Goal: Transaction & Acquisition: Download file/media

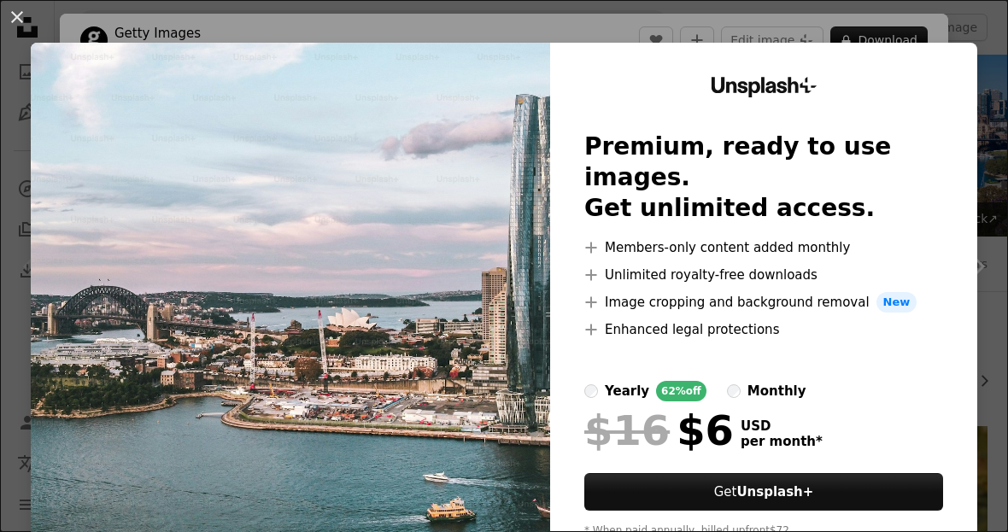
scroll to position [407, 0]
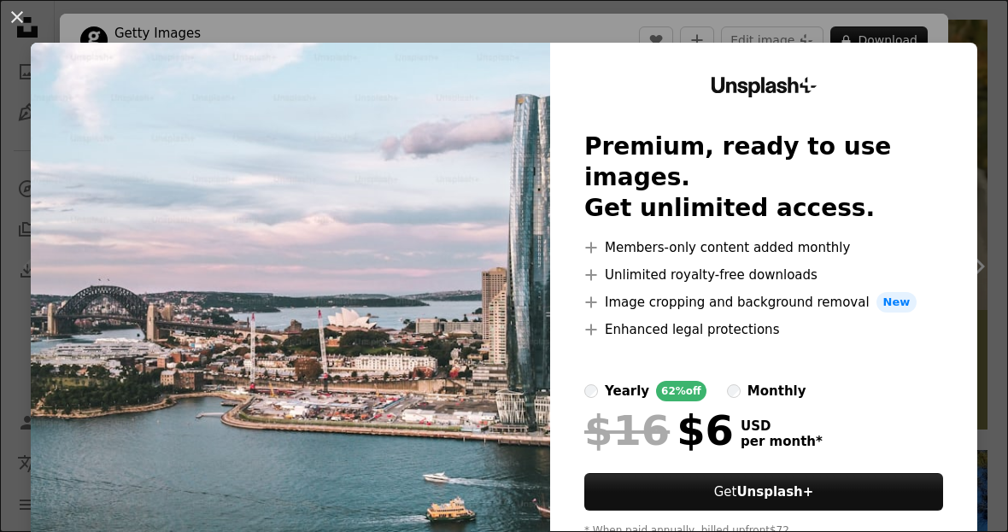
click at [38, 195] on img at bounding box center [290, 314] width 519 height 543
click at [11, 27] on button "An X shape" at bounding box center [17, 17] width 21 height 21
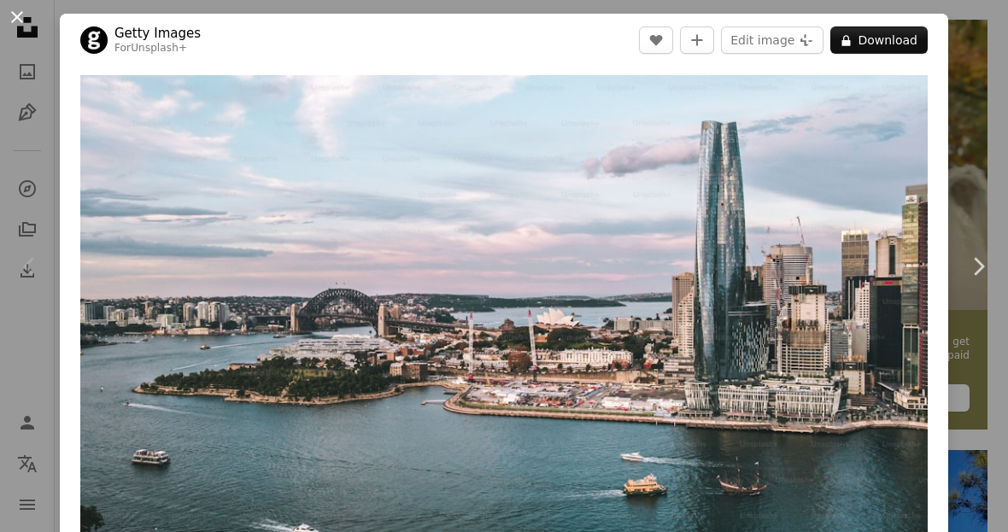
click at [27, 21] on button "An X shape" at bounding box center [17, 17] width 21 height 21
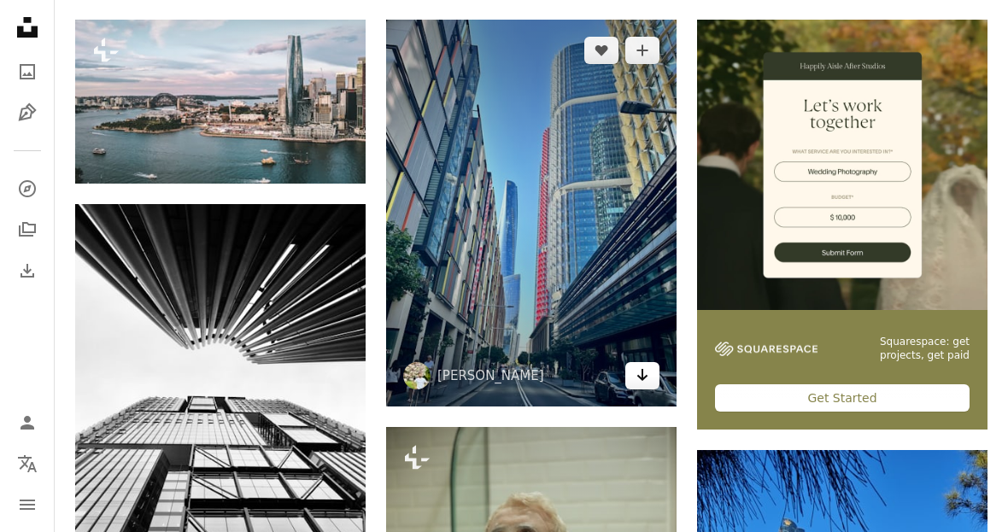
click at [640, 385] on icon "Arrow pointing down" at bounding box center [643, 375] width 14 height 21
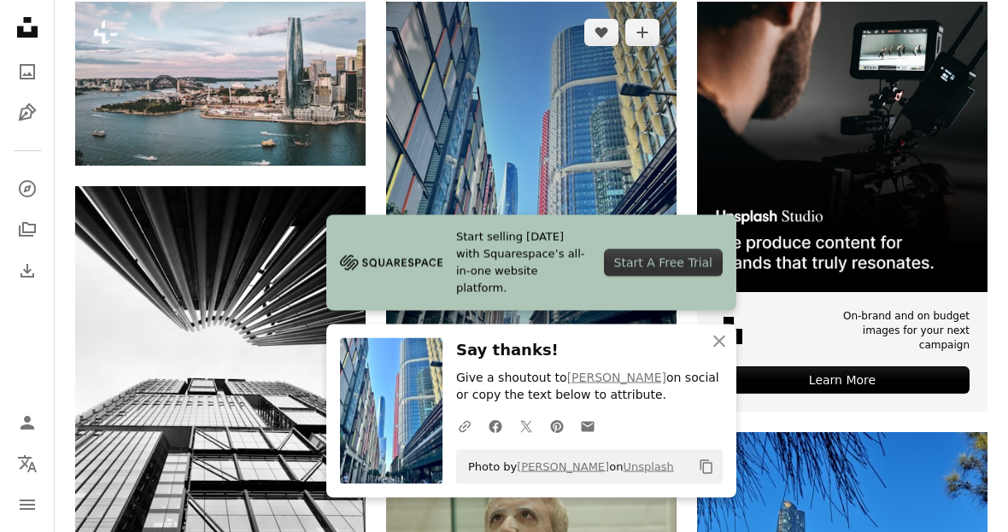
scroll to position [448, 0]
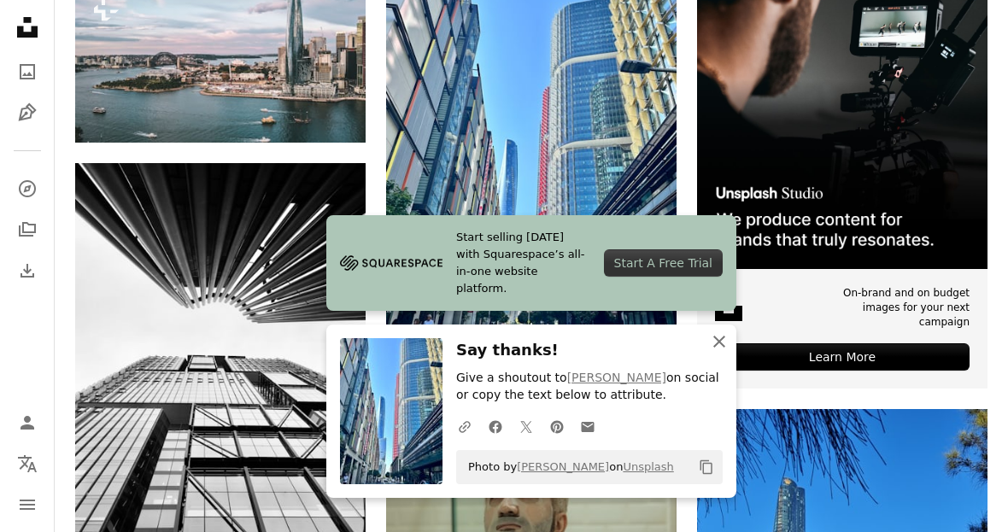
click at [723, 348] on icon "button" at bounding box center [719, 342] width 12 height 12
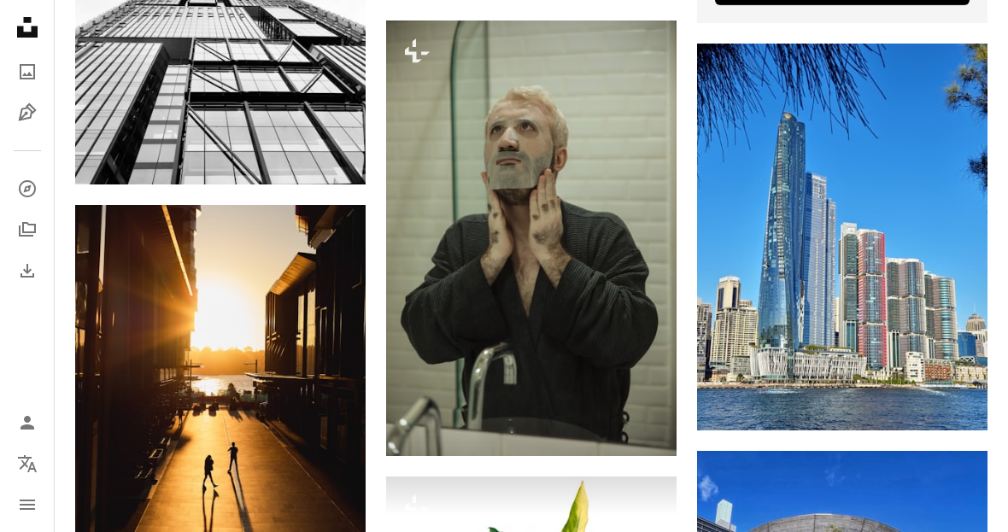
scroll to position [813, 0]
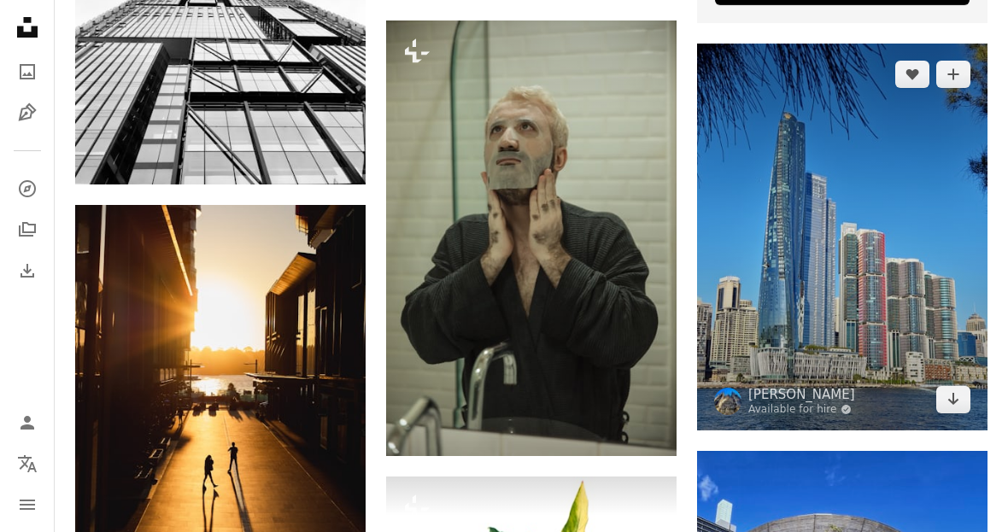
click at [926, 406] on img at bounding box center [842, 237] width 290 height 387
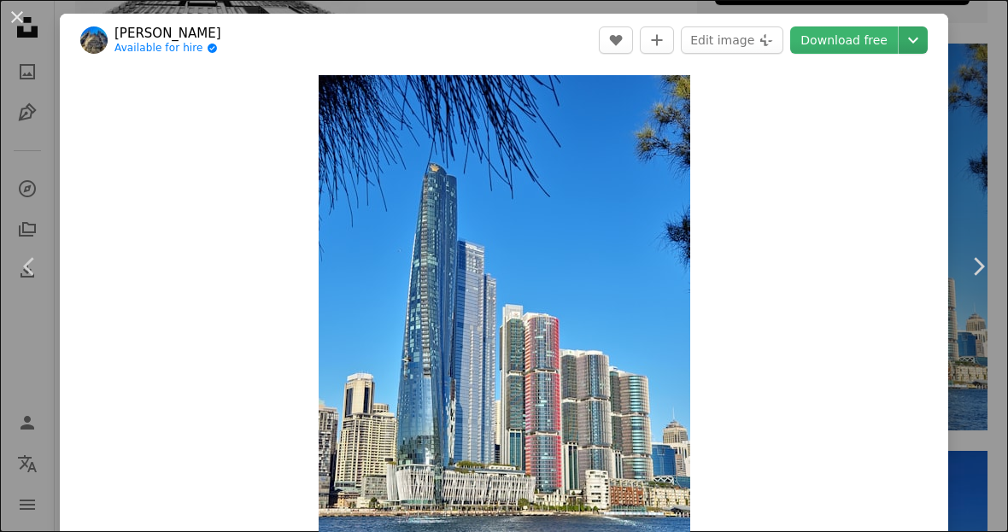
click at [912, 38] on icon "Chevron down" at bounding box center [913, 40] width 27 height 21
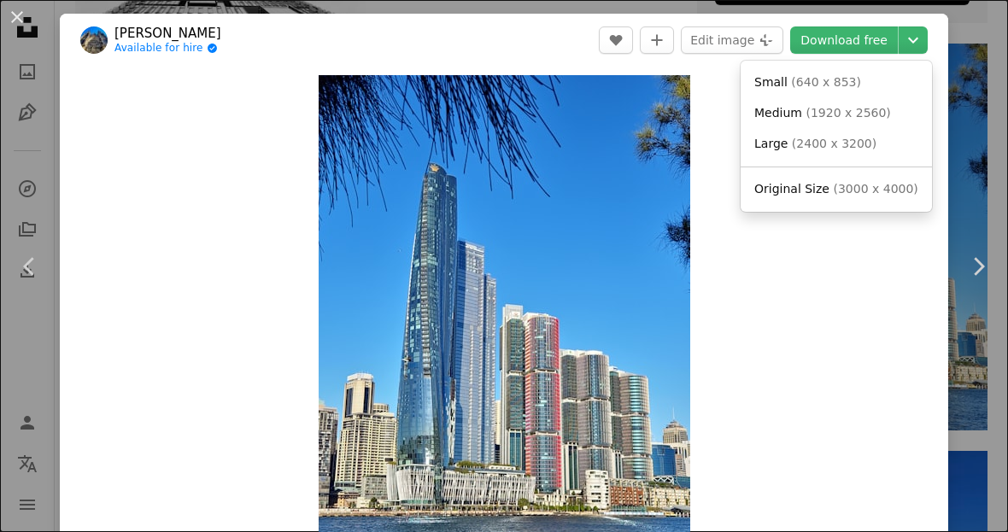
click at [813, 414] on dialog "An X shape Chevron left Chevron right [PERSON_NAME] Suryaputra Available for hi…" at bounding box center [504, 266] width 1008 height 532
